Goal: Information Seeking & Learning: Find specific fact

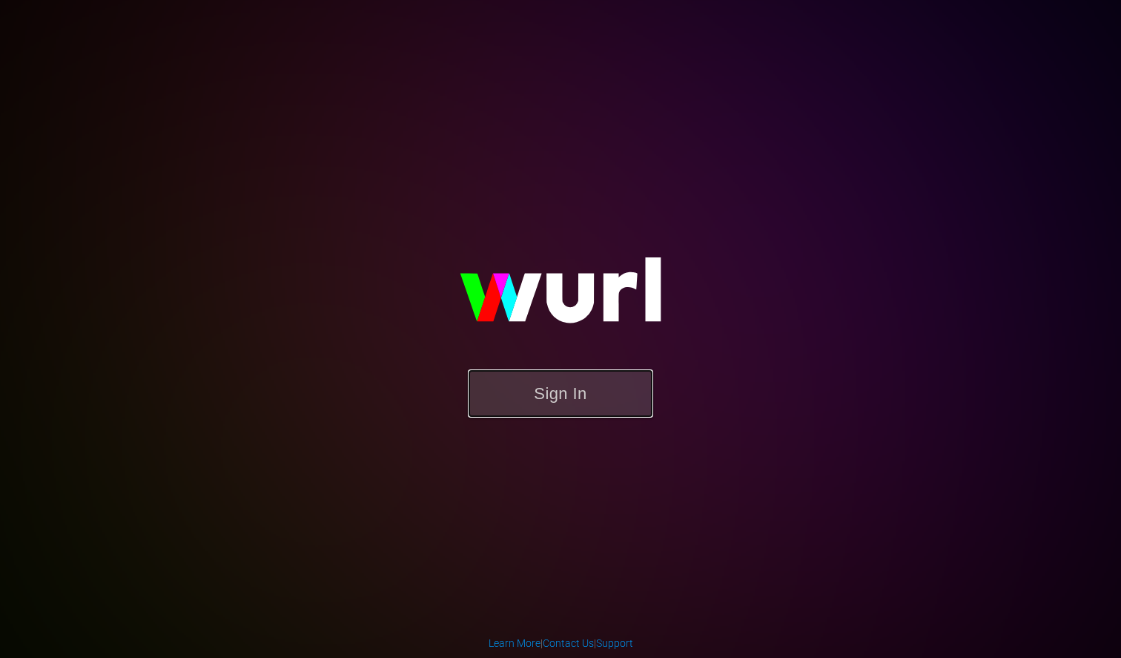
click at [486, 380] on button "Sign In" at bounding box center [560, 393] width 185 height 48
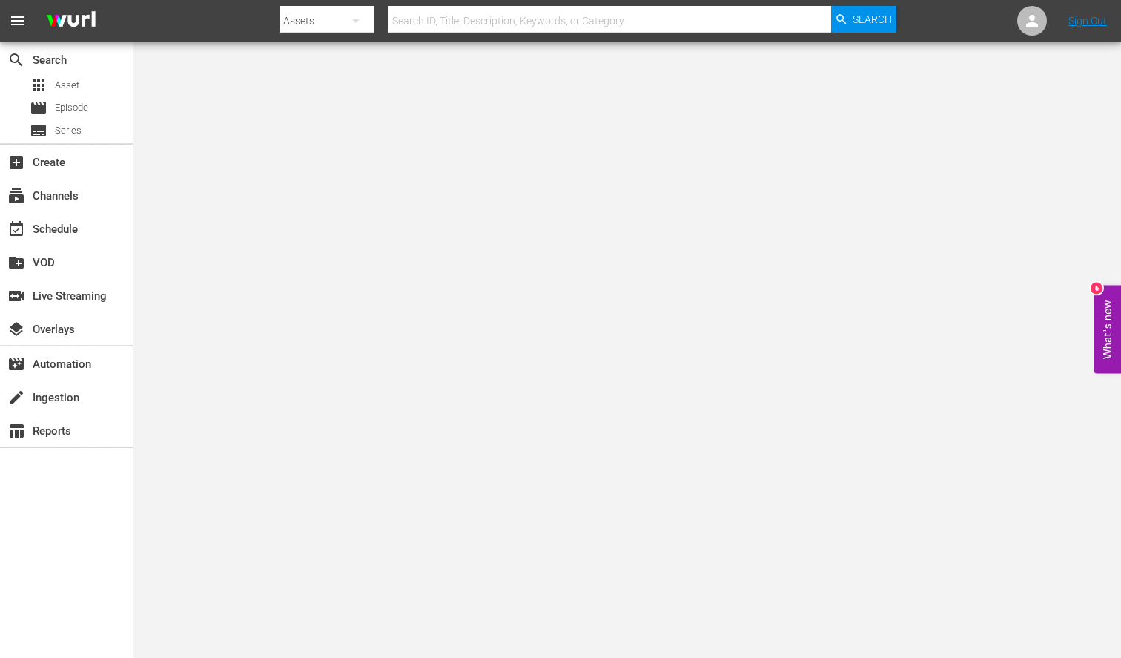
click at [495, 35] on div at bounding box center [588, 36] width 617 height 6
click at [494, 33] on div at bounding box center [588, 36] width 617 height 6
click at [487, 27] on input "text" at bounding box center [610, 21] width 443 height 36
paste input "US-56773754"
type input "US-56773754"
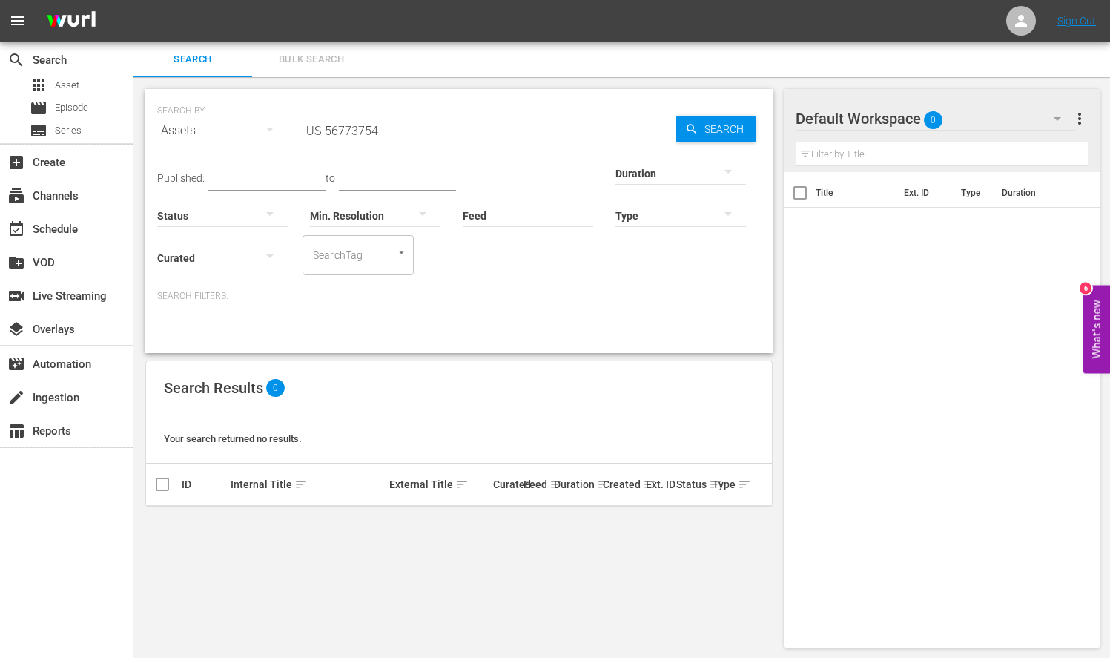
click at [354, 52] on span "Bulk Search" at bounding box center [311, 59] width 101 height 17
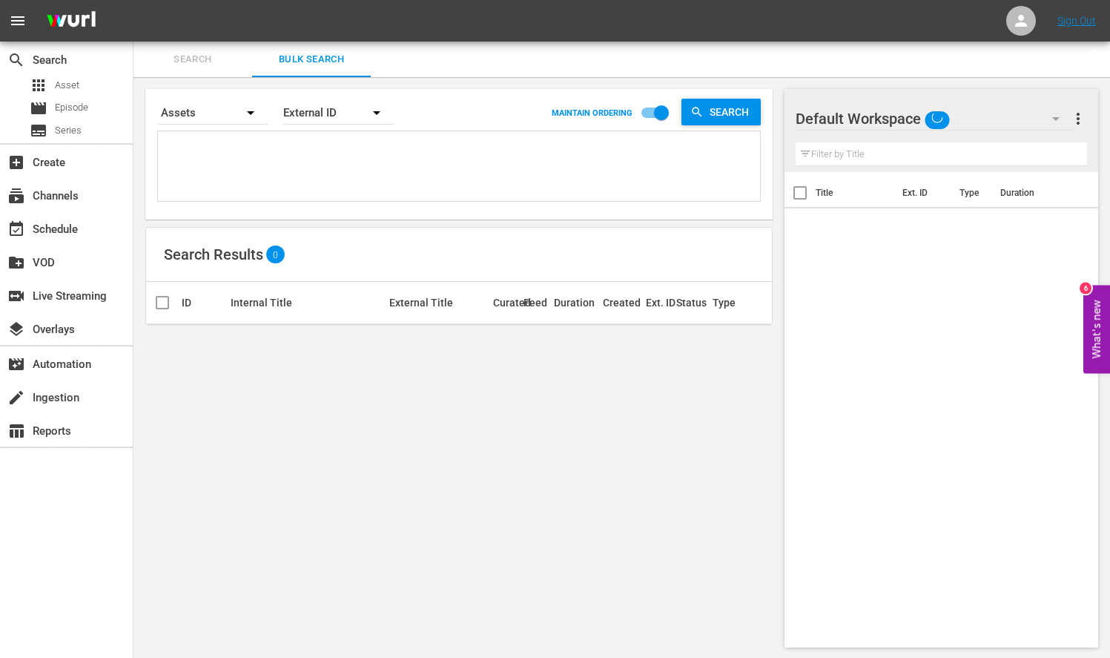
click at [171, 67] on span "Search" at bounding box center [192, 59] width 101 height 17
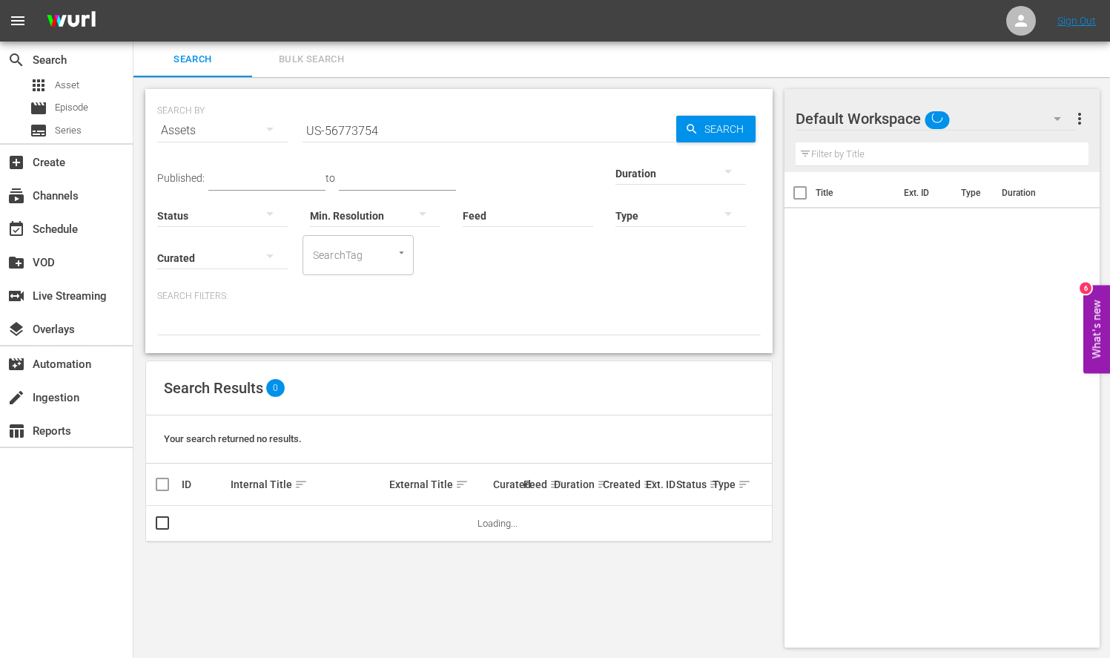
click at [320, 136] on input "US-56773754" at bounding box center [490, 131] width 374 height 36
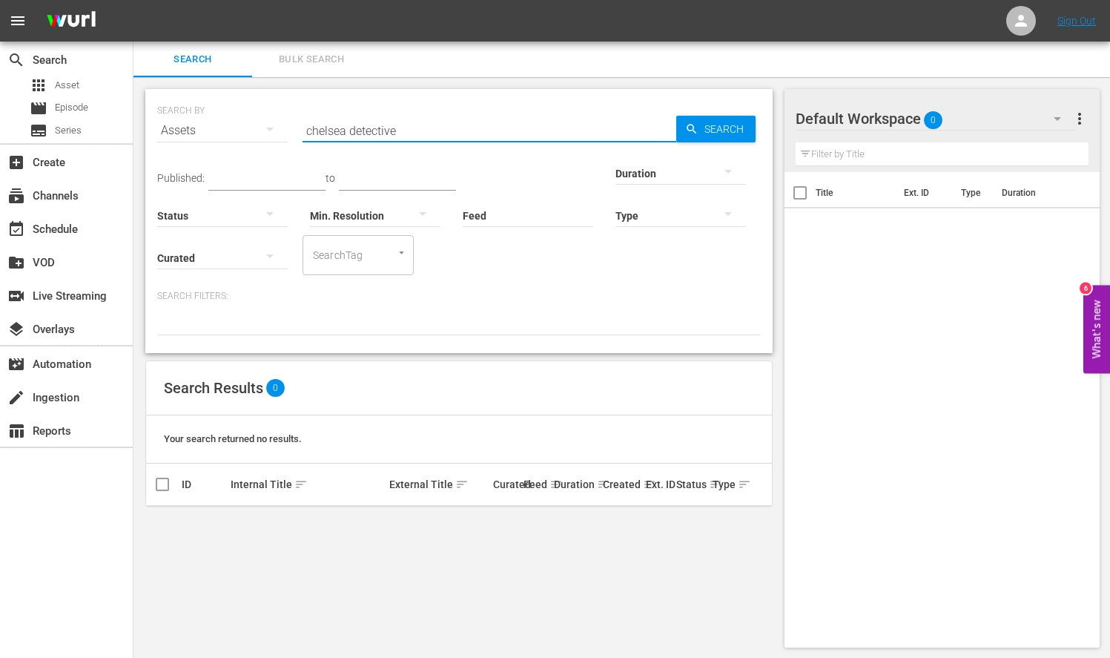
type input "chelsea detective"
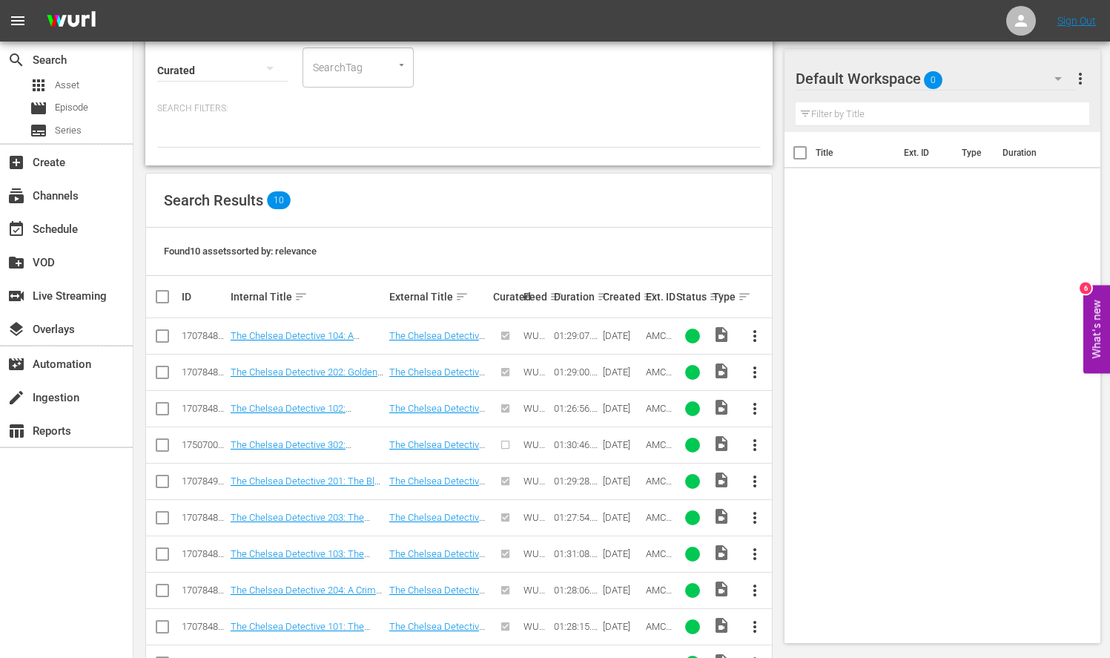
scroll to position [237, 0]
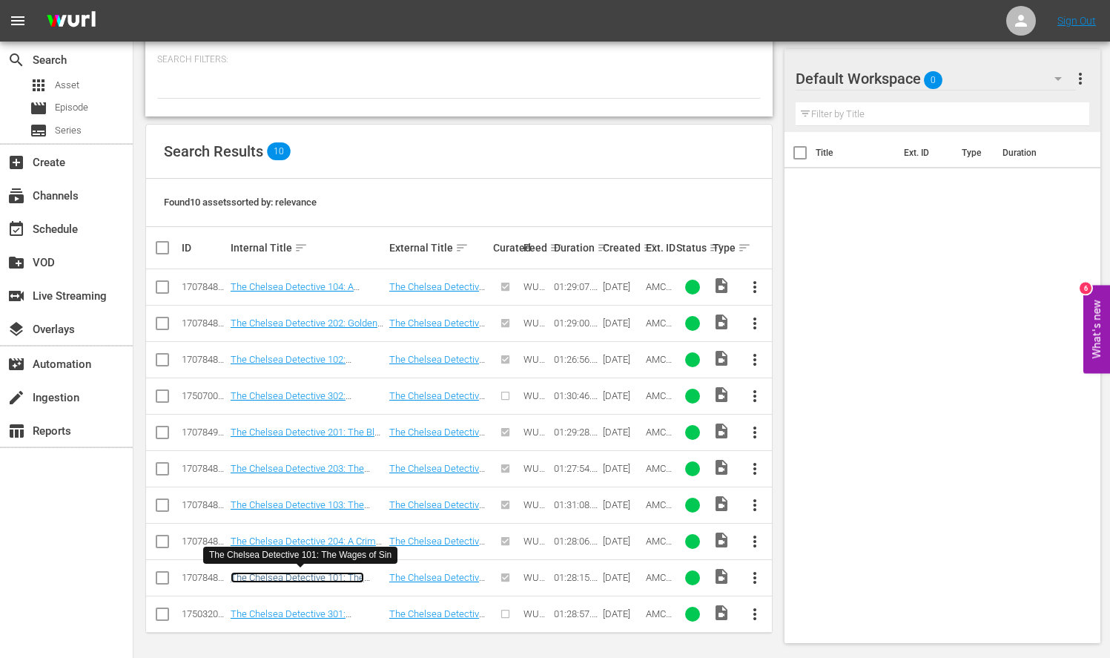
click at [288, 579] on link "The Chelsea Detective 101: The Wages of Sin" at bounding box center [297, 583] width 133 height 22
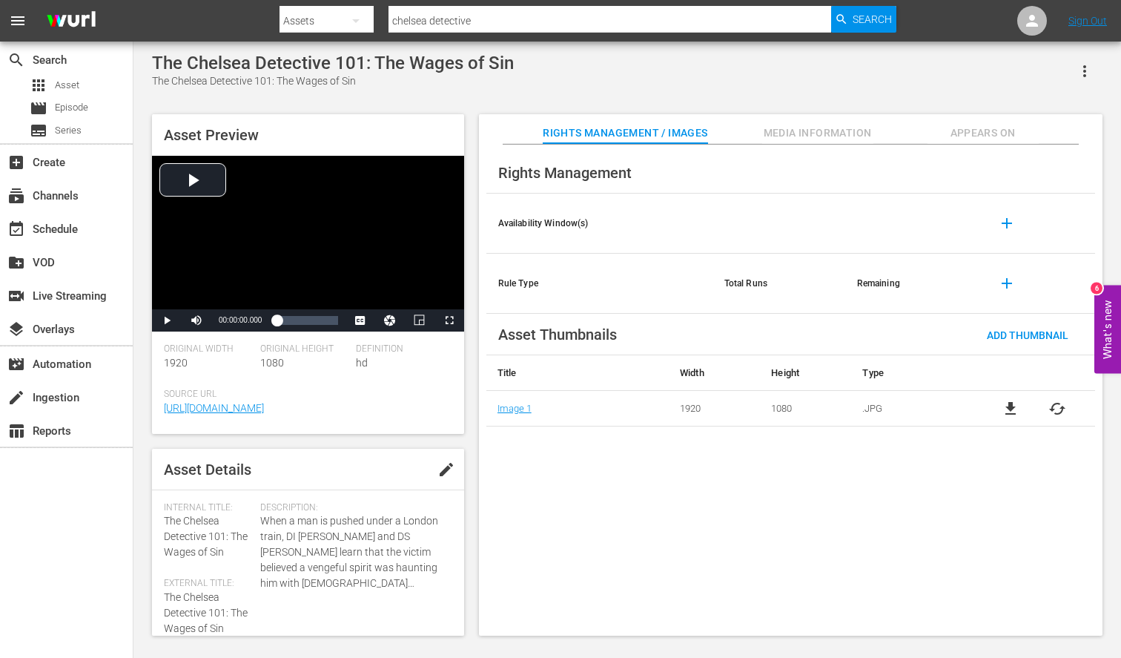
click at [819, 147] on div "Rights Management Availability Window(s) add Rule Type Total Runs Remaining add…" at bounding box center [791, 391] width 624 height 492
click at [813, 135] on span "Media Information" at bounding box center [817, 133] width 111 height 19
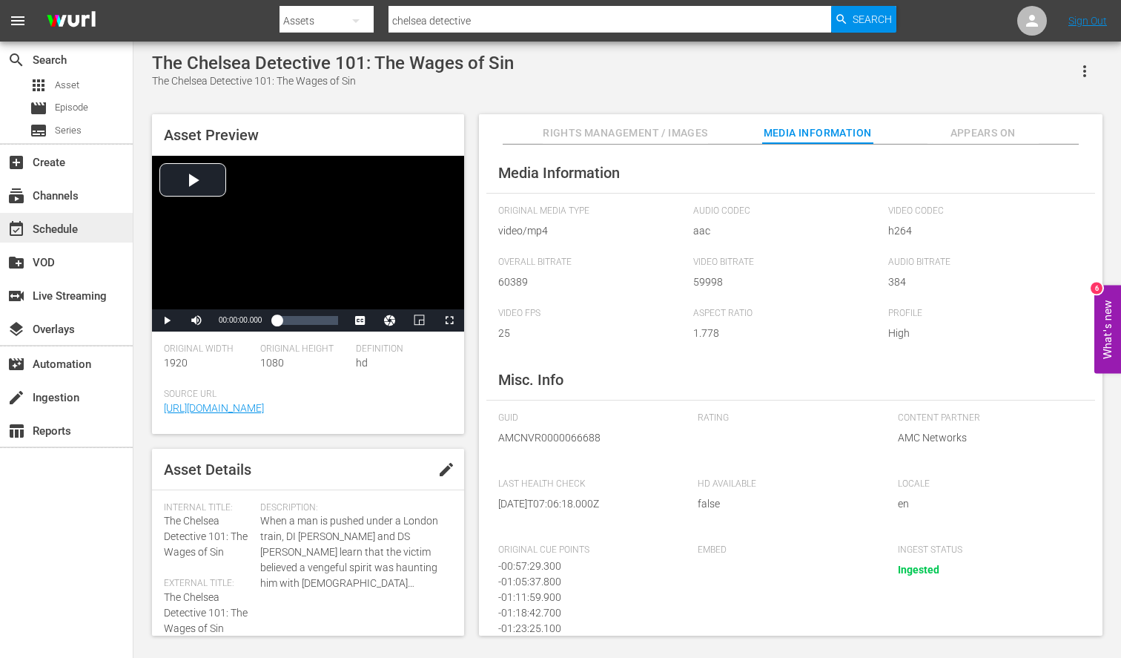
scroll to position [91, 0]
